Goal: Task Accomplishment & Management: Complete application form

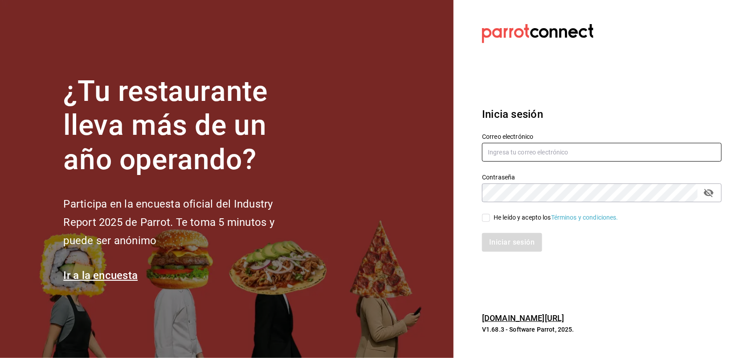
type input "[EMAIL_ADDRESS][DOMAIN_NAME]"
click at [716, 195] on button "Campo de contraseña" at bounding box center [709, 192] width 15 height 15
click at [489, 218] on input "He leído y acepto los Términos y condiciones." at bounding box center [486, 218] width 8 height 8
checkbox input "true"
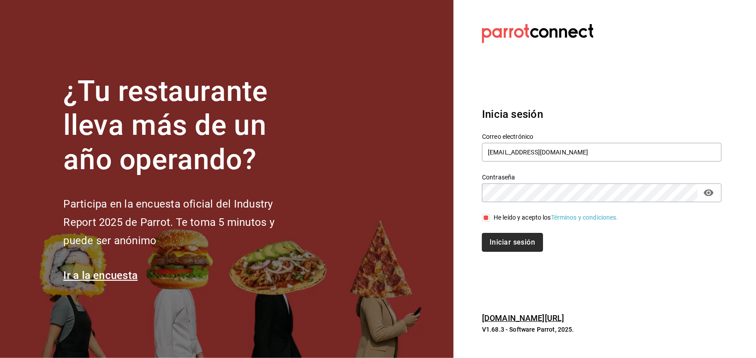
click at [503, 238] on button "Iniciar sesión" at bounding box center [512, 242] width 61 height 19
